Goal: Information Seeking & Learning: Learn about a topic

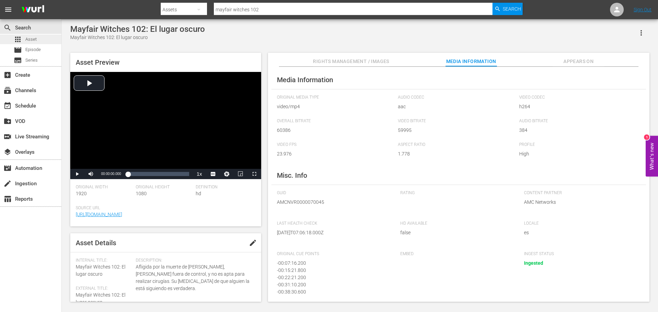
click at [40, 36] on div "apps Asset" at bounding box center [30, 40] width 61 height 10
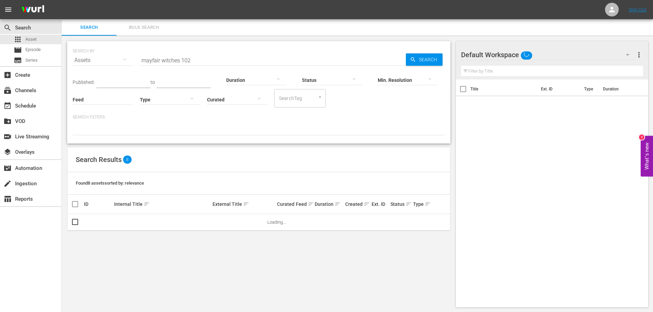
drag, startPoint x: 277, startPoint y: 12, endPoint x: 129, endPoint y: 9, distance: 148.4
click at [129, 9] on nav "menu Sign Out" at bounding box center [326, 9] width 653 height 19
drag, startPoint x: 198, startPoint y: 62, endPoint x: -10, endPoint y: 24, distance: 212.1
click at [0, 24] on html "menu Sign Out search Search apps Asset movie Episode subtitles Series add_box C…" at bounding box center [326, 156] width 653 height 312
paste input "La Llorona"
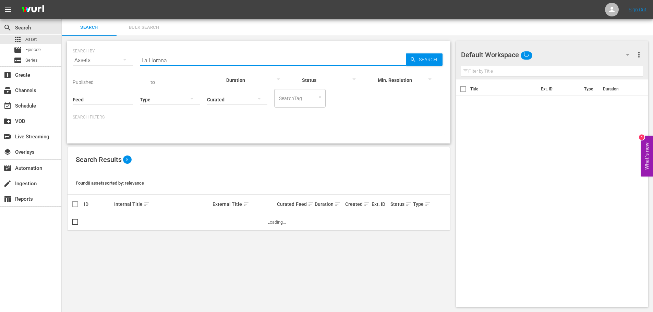
type input "La Llorona"
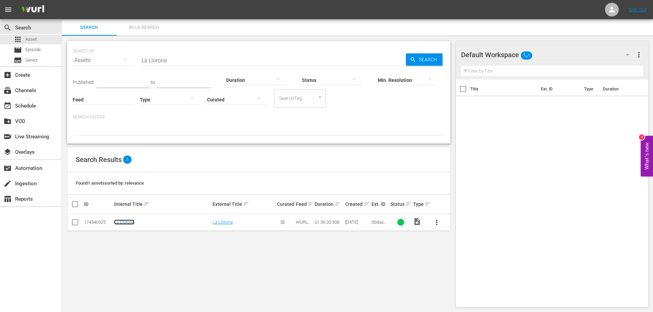
click at [124, 224] on link "La Llorona" at bounding box center [124, 222] width 20 height 5
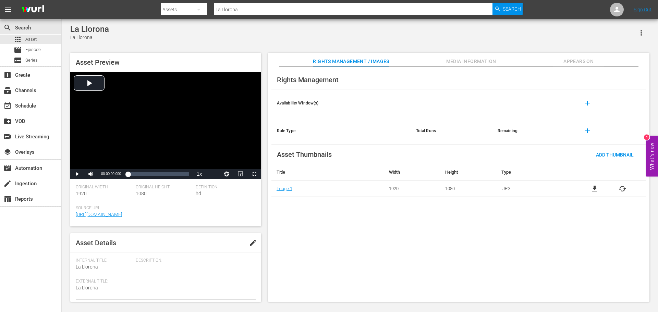
drag, startPoint x: 657, startPoint y: 99, endPoint x: 657, endPoint y: 119, distance: 19.5
click at [657, 119] on div "La Llorona La Llorona Asset Preview Video Player is loading. Play Video Play Mu…" at bounding box center [360, 161] width 596 height 284
drag, startPoint x: 248, startPoint y: 10, endPoint x: 131, endPoint y: 12, distance: 117.5
click at [132, 12] on nav "menu Search By Assets Search ID, Title, Description, Keywords, or Category La L…" at bounding box center [329, 9] width 658 height 19
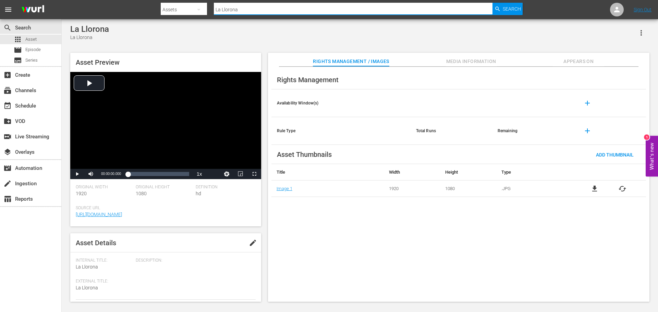
paste input "Belzebuth"
type input "Belzebuth"
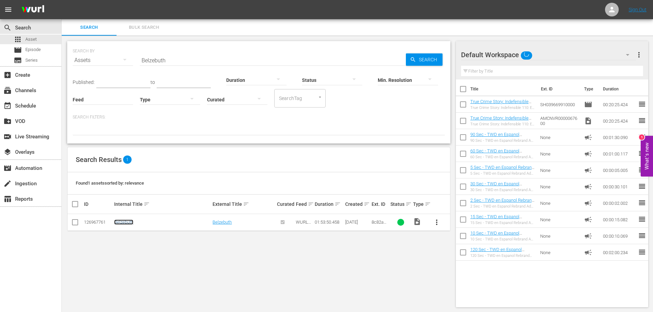
click at [127, 222] on link "Belzebuth" at bounding box center [123, 222] width 19 height 5
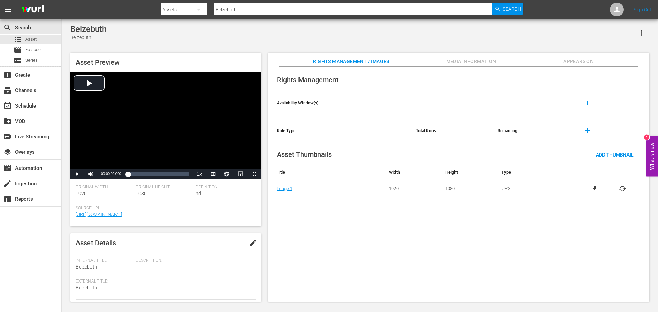
click at [143, 263] on span "Description:" at bounding box center [194, 260] width 116 height 5
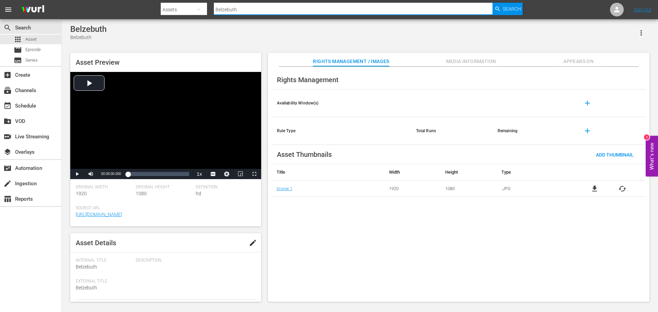
drag, startPoint x: 249, startPoint y: 12, endPoint x: 172, endPoint y: 12, distance: 77.4
click at [172, 12] on div "Search By Assets Search ID, Title, Description, Keywords, or Category Belzebuth…" at bounding box center [342, 9] width 362 height 16
paste input "Tigers Are Not Afraid"
type input "Tigers Are Not Afraid"
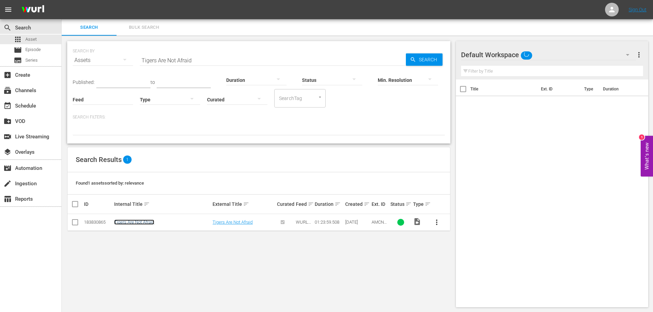
click at [128, 221] on link "Tigers Are Not Afraid" at bounding box center [134, 222] width 40 height 5
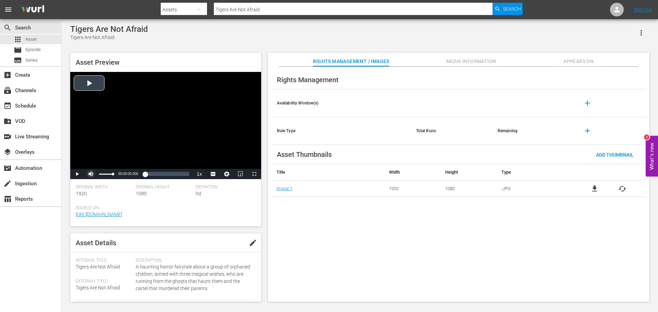
click at [91, 174] on span "Video Player" at bounding box center [91, 174] width 0 height 0
drag, startPoint x: 107, startPoint y: 127, endPoint x: 123, endPoint y: 128, distance: 15.8
click at [108, 127] on div "Video Player" at bounding box center [165, 120] width 191 height 97
click at [134, 175] on div "Loaded : 0.12% 00:07:04.677 00:00:00.160" at bounding box center [158, 174] width 61 height 7
click at [214, 159] on span "en" at bounding box center [213, 157] width 4 height 5
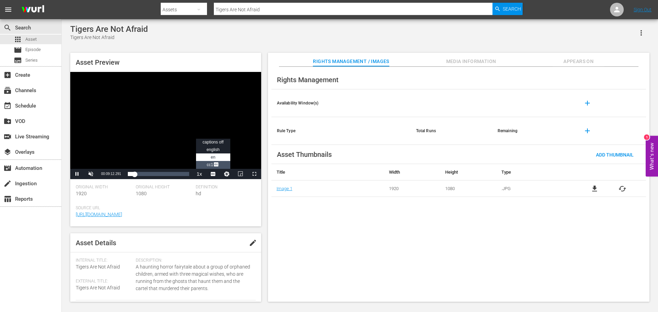
click at [211, 162] on li "CC1 Captions" at bounding box center [213, 165] width 34 height 8
click at [77, 174] on span "Video Player" at bounding box center [77, 174] width 0 height 0
